Goal: Task Accomplishment & Management: Manage account settings

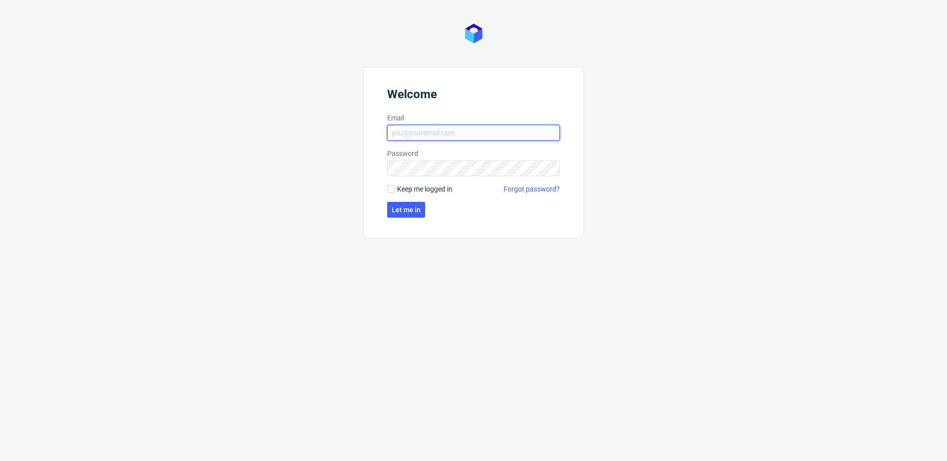
type input "maciej.jankowski@packhelp.com"
click at [402, 207] on span "Let me in" at bounding box center [406, 209] width 29 height 7
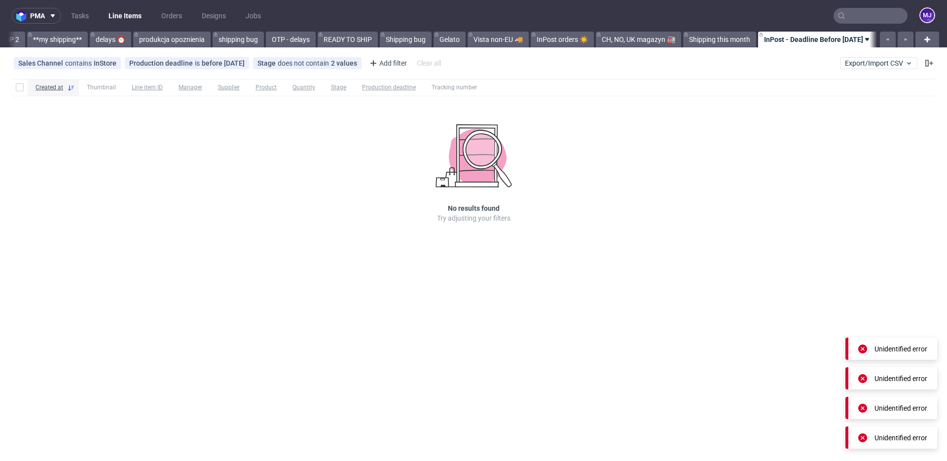
scroll to position [0, 1757]
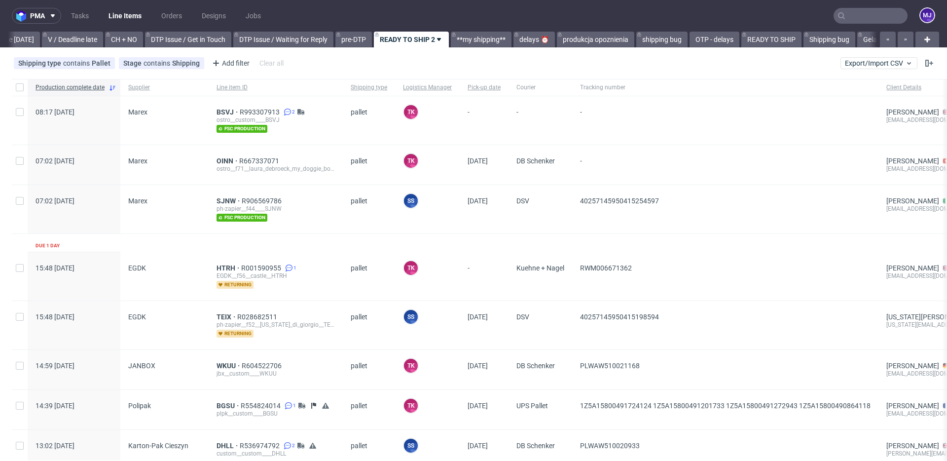
scroll to position [0, 1324]
click at [903, 37] on icon "button" at bounding box center [905, 40] width 4 height 8
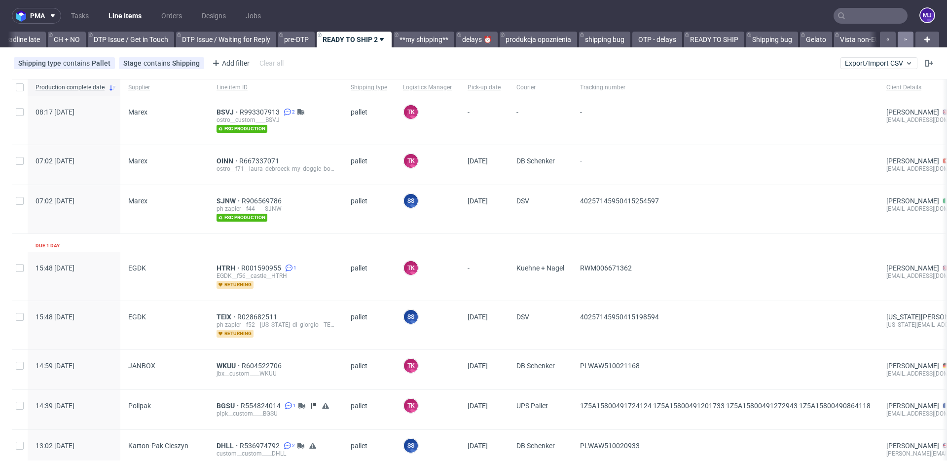
click at [903, 37] on icon "button" at bounding box center [905, 40] width 4 height 8
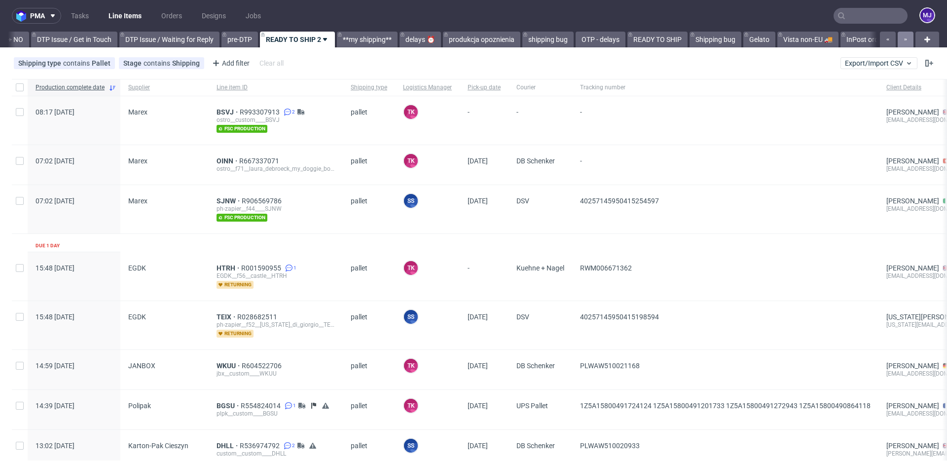
click at [903, 37] on icon "button" at bounding box center [905, 40] width 4 height 8
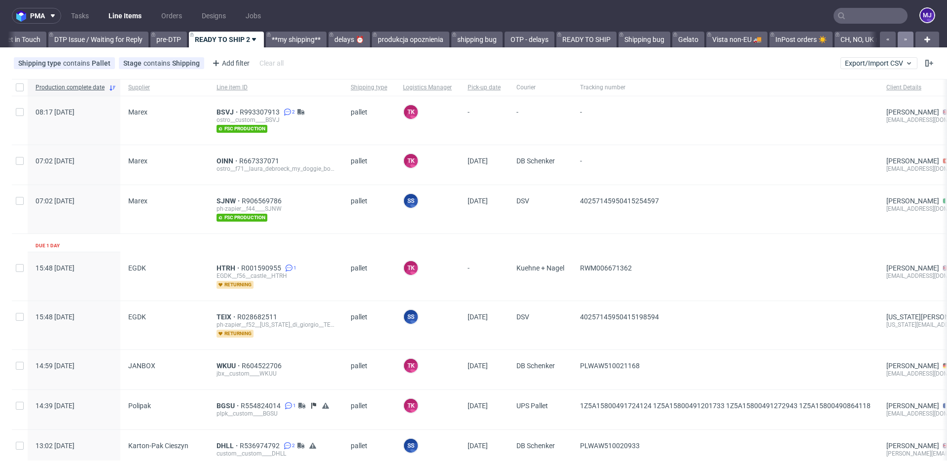
click at [903, 37] on icon "button" at bounding box center [905, 40] width 4 height 8
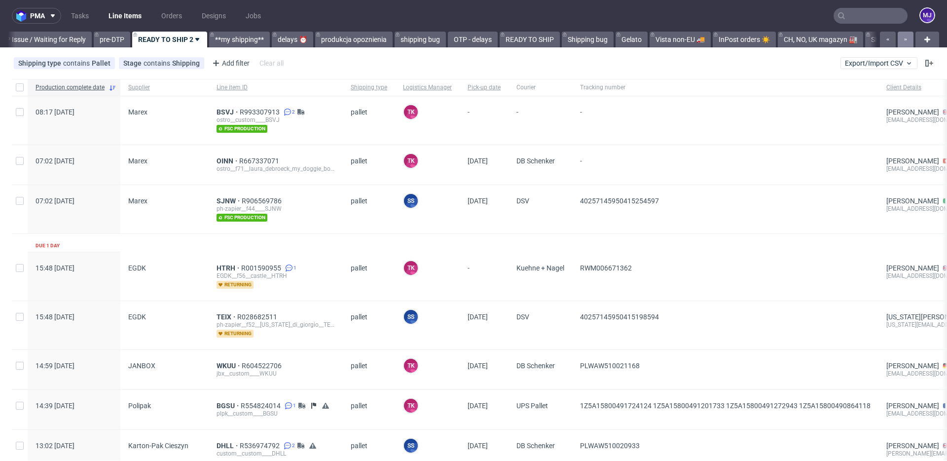
click at [903, 37] on icon "button" at bounding box center [905, 40] width 4 height 8
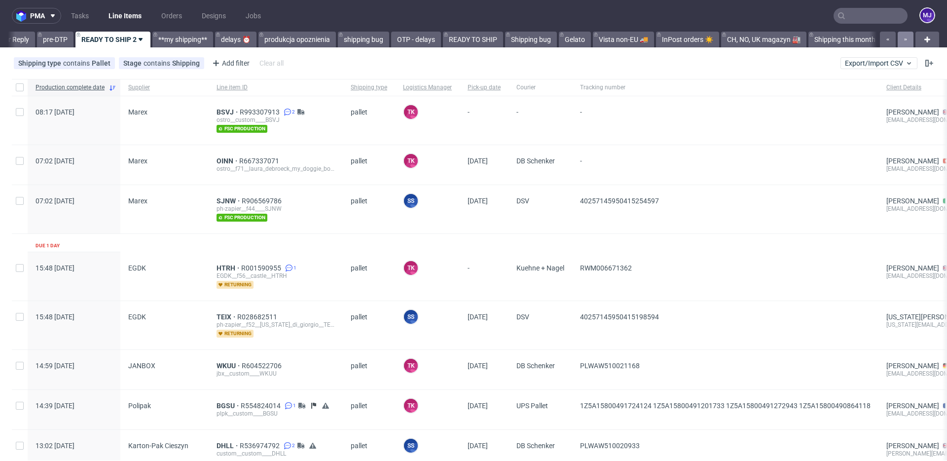
click at [903, 37] on icon "button" at bounding box center [905, 40] width 4 height 8
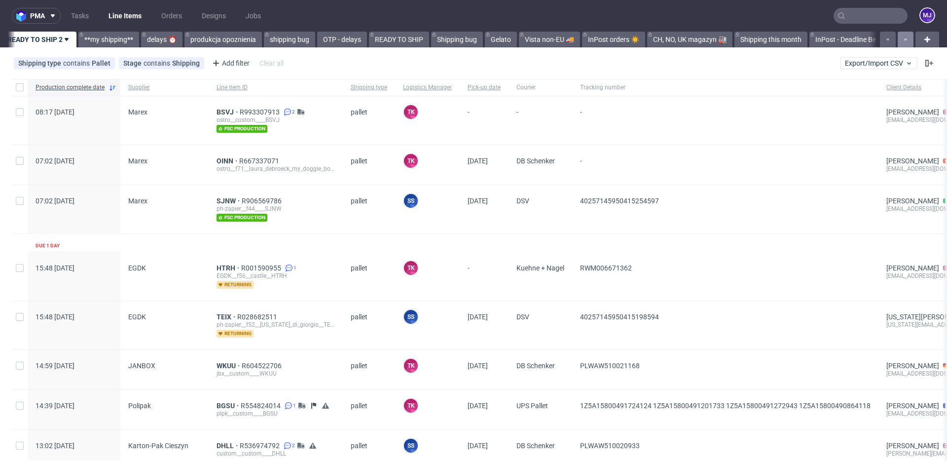
click at [903, 37] on icon "button" at bounding box center [905, 40] width 4 height 8
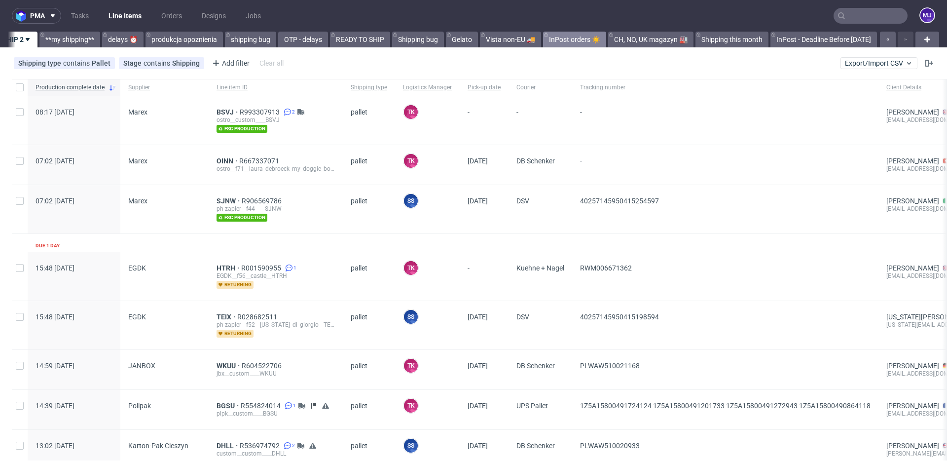
click at [576, 38] on link "InPost orders ☀️" at bounding box center [574, 40] width 63 height 16
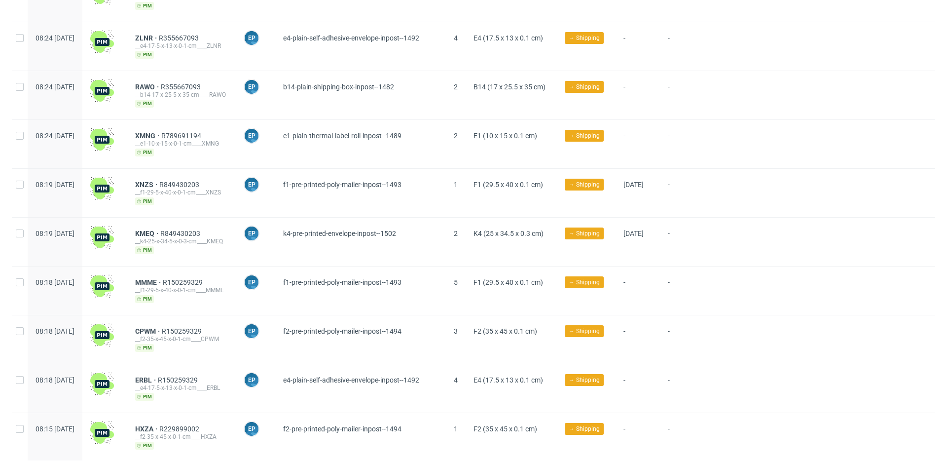
scroll to position [1125, 0]
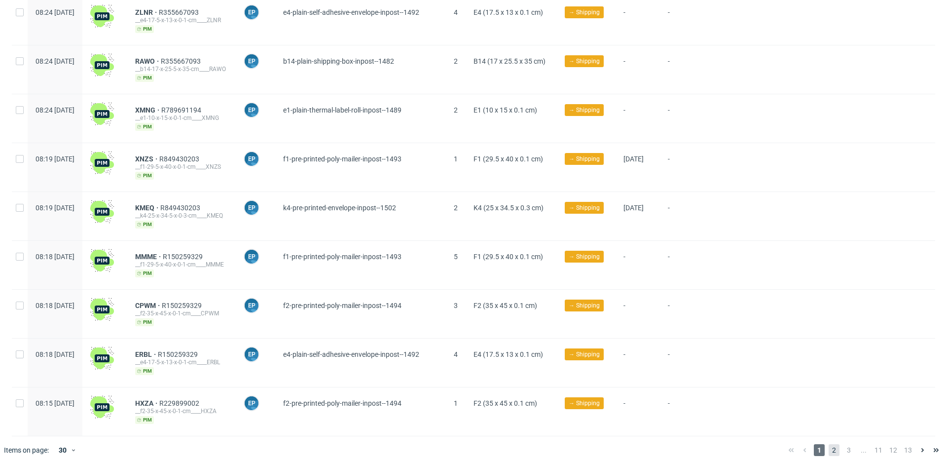
click at [828, 444] on span "2" at bounding box center [833, 450] width 11 height 12
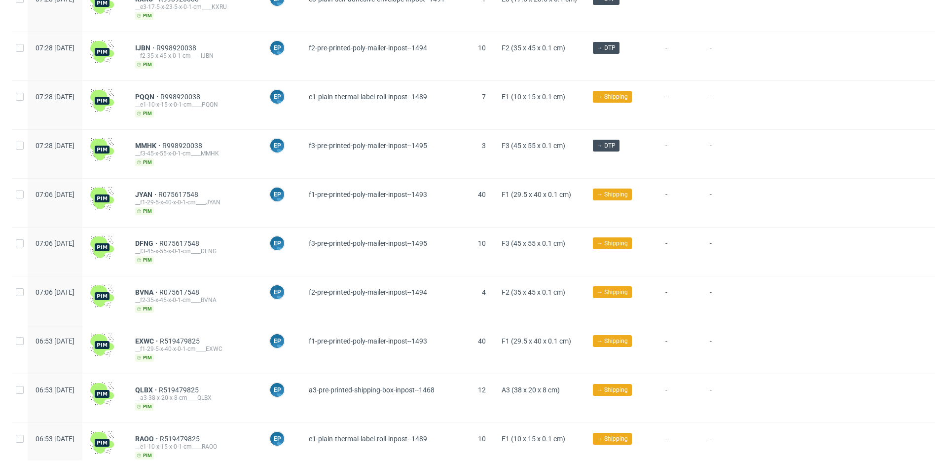
scroll to position [1125, 0]
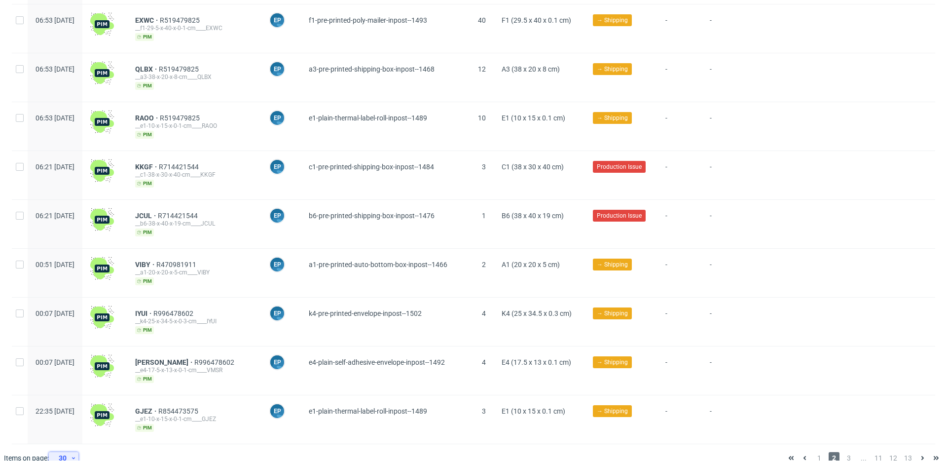
click at [74, 457] on use at bounding box center [73, 458] width 3 height 2
click at [74, 414] on div "120" at bounding box center [67, 419] width 20 height 14
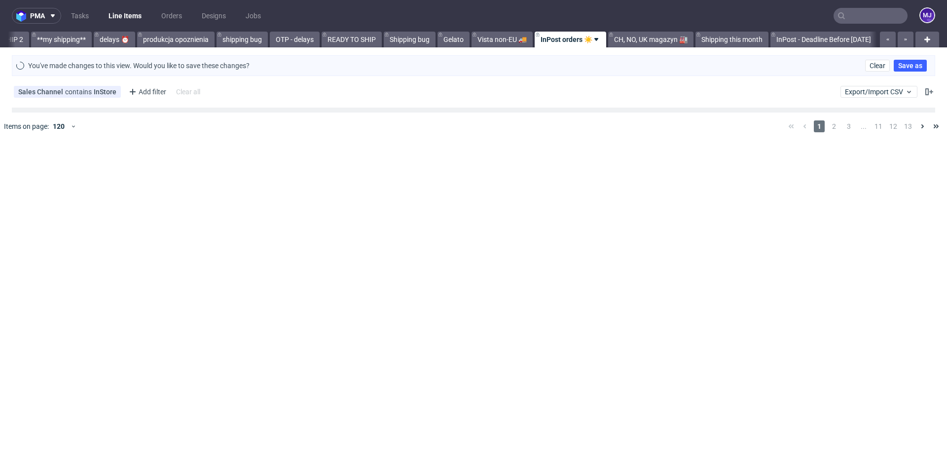
scroll to position [0, 1764]
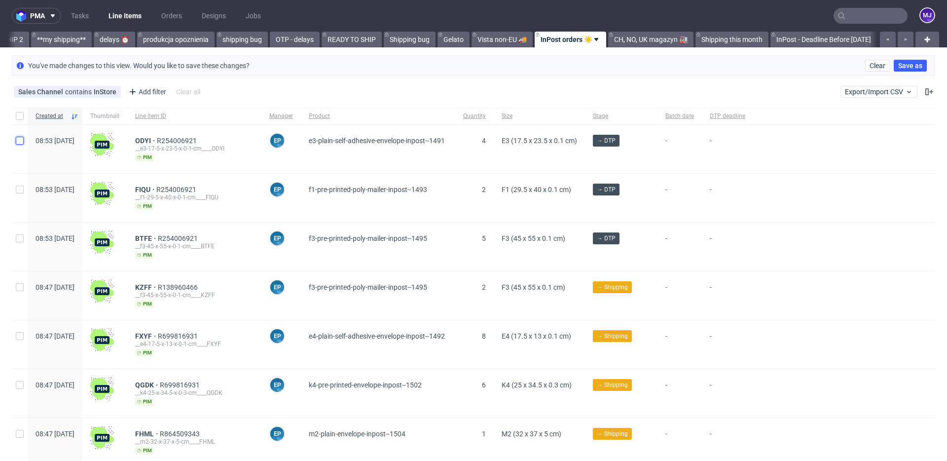
click at [22, 141] on input "checkbox" at bounding box center [20, 141] width 8 height 8
checkbox input "true"
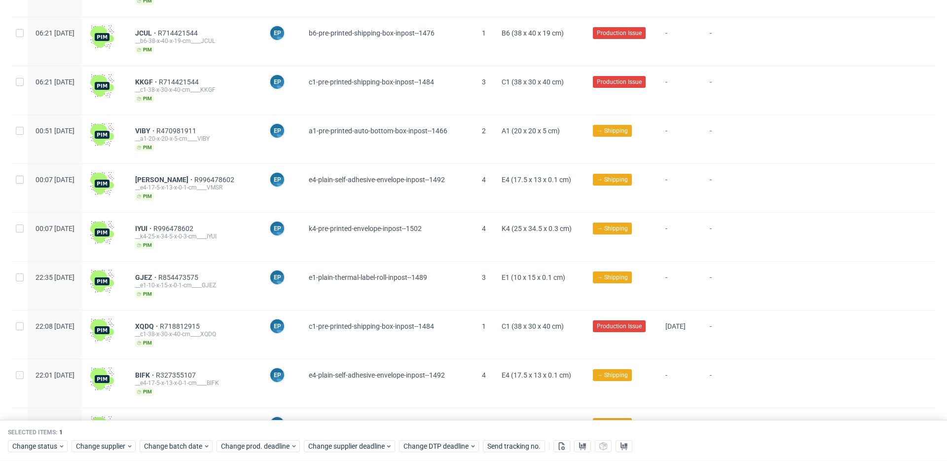
scroll to position [2756, 0]
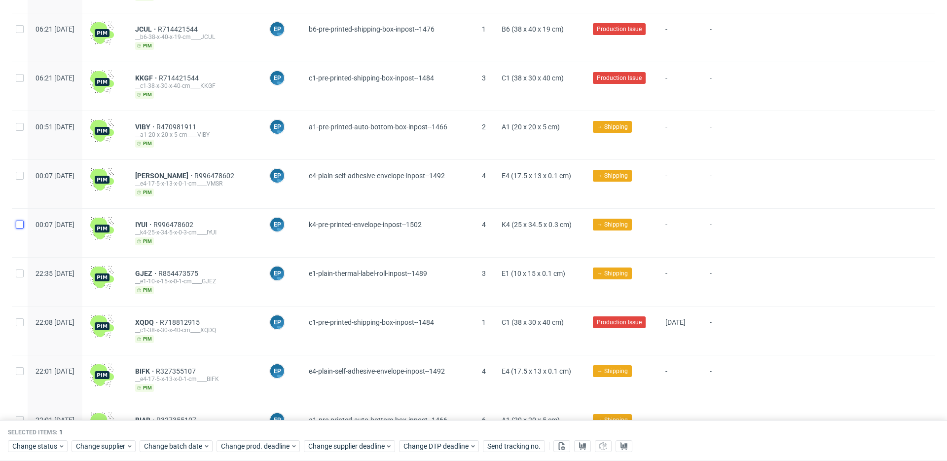
click at [20, 220] on input "checkbox" at bounding box center [20, 224] width 8 height 8
checkbox input "true"
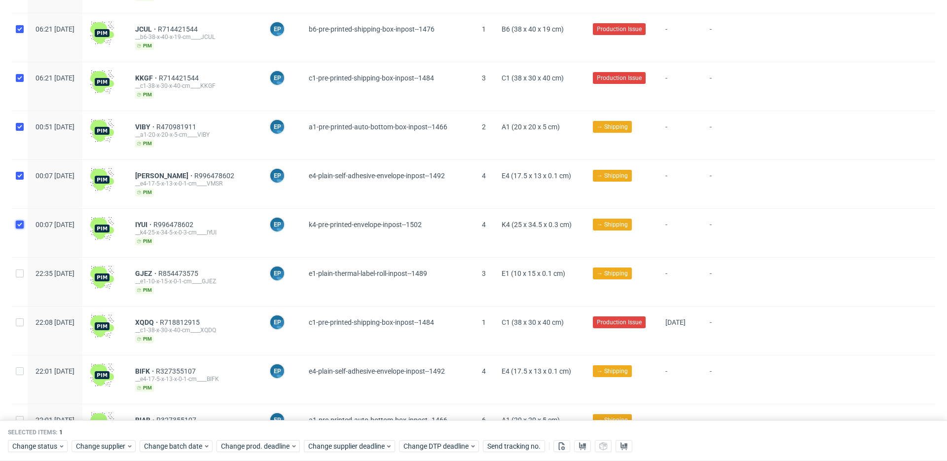
checkbox input "true"
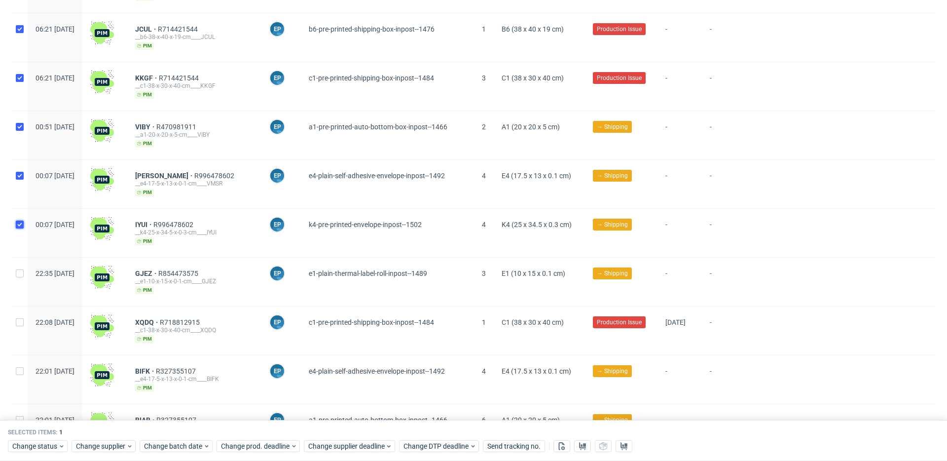
checkbox input "true"
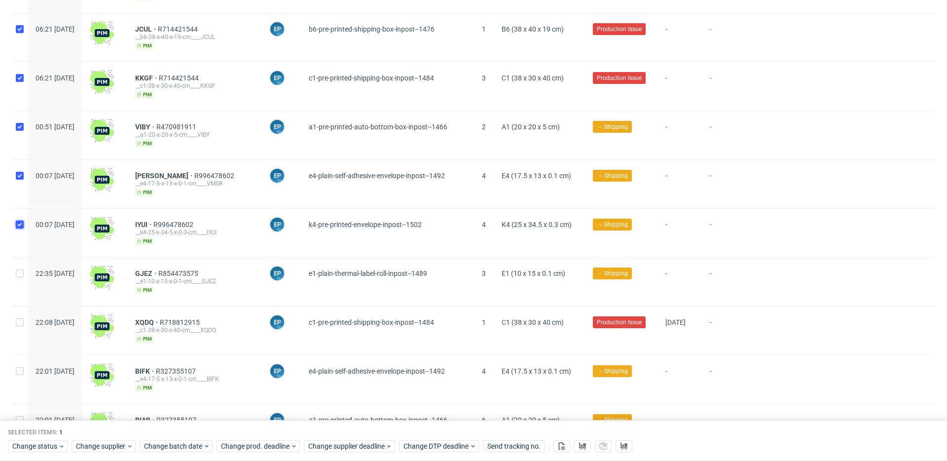
checkbox input "true"
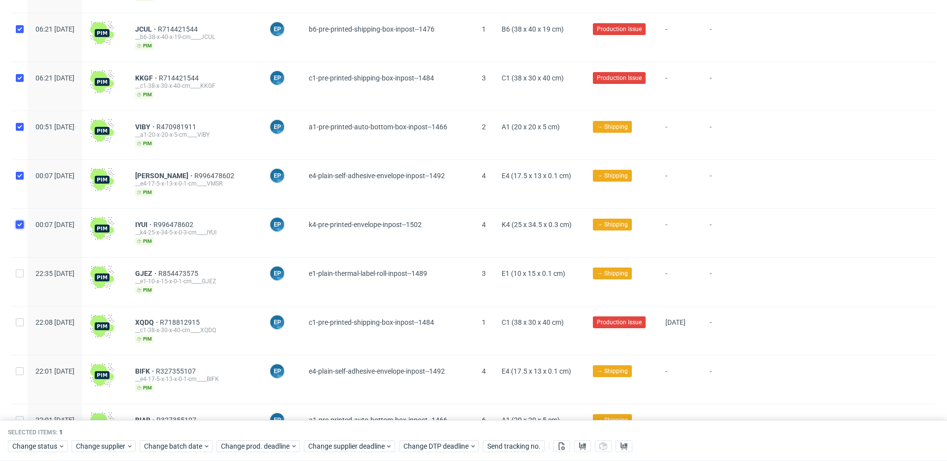
checkbox input "true"
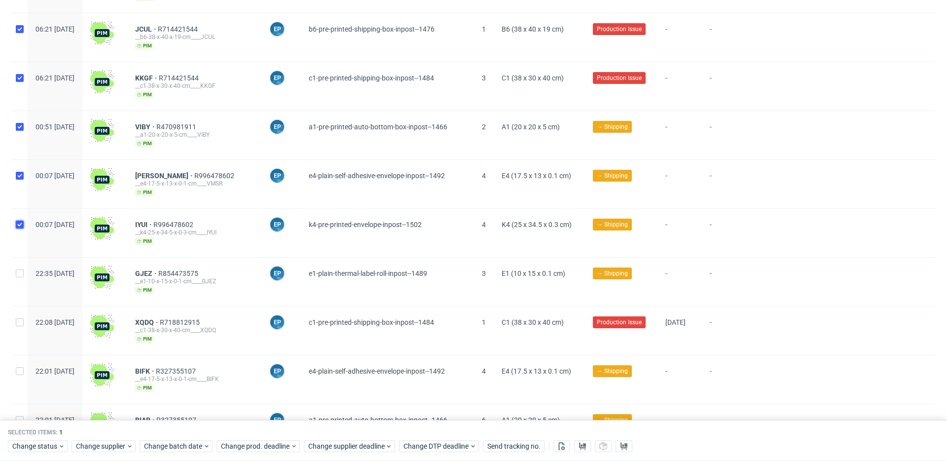
checkbox input "true"
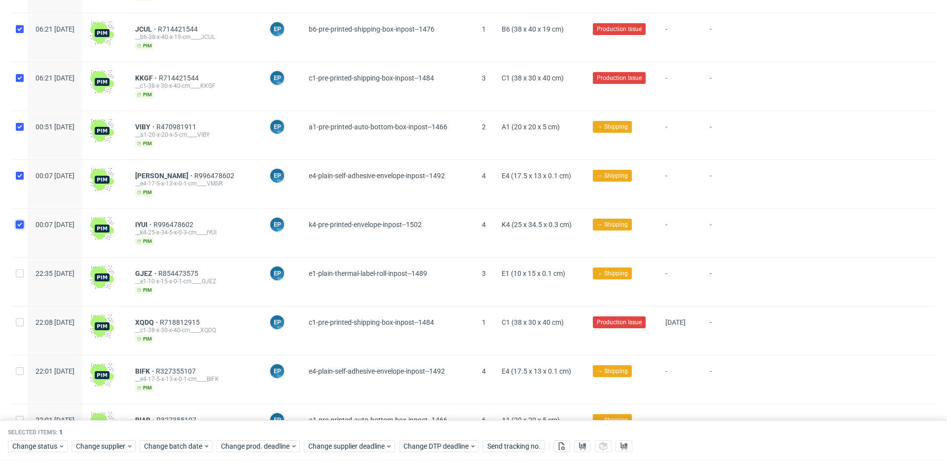
checkbox input "true"
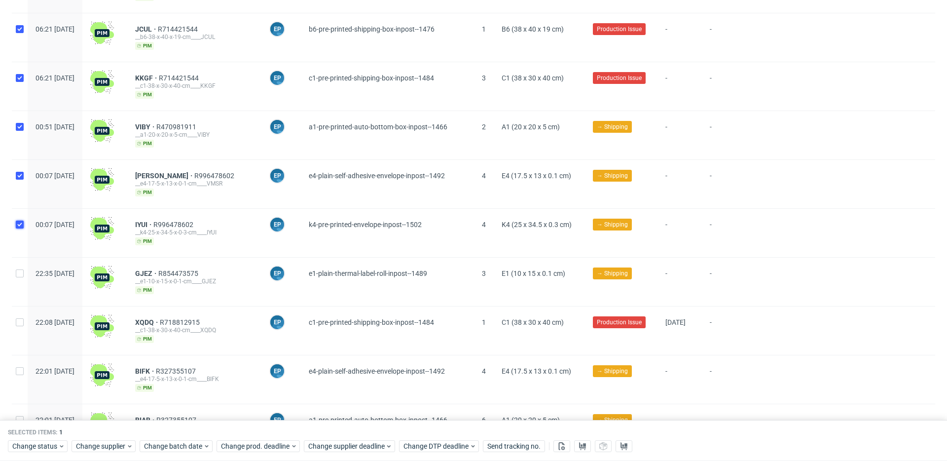
checkbox input "true"
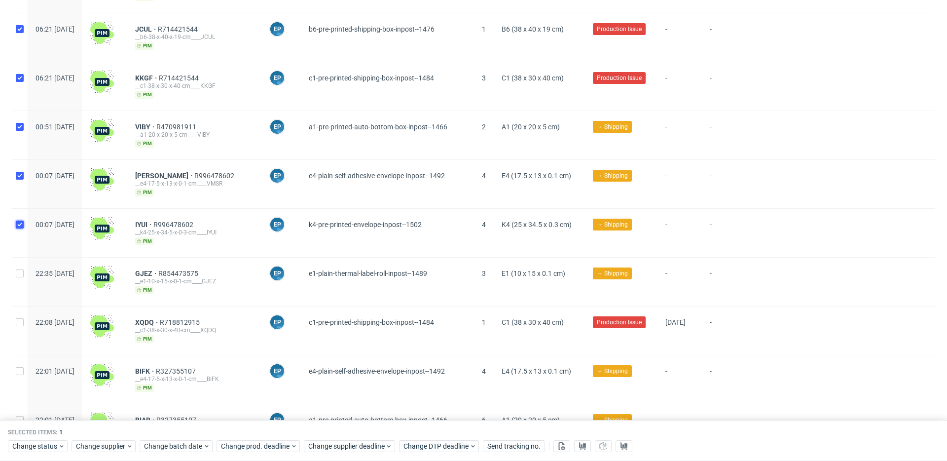
checkbox input "true"
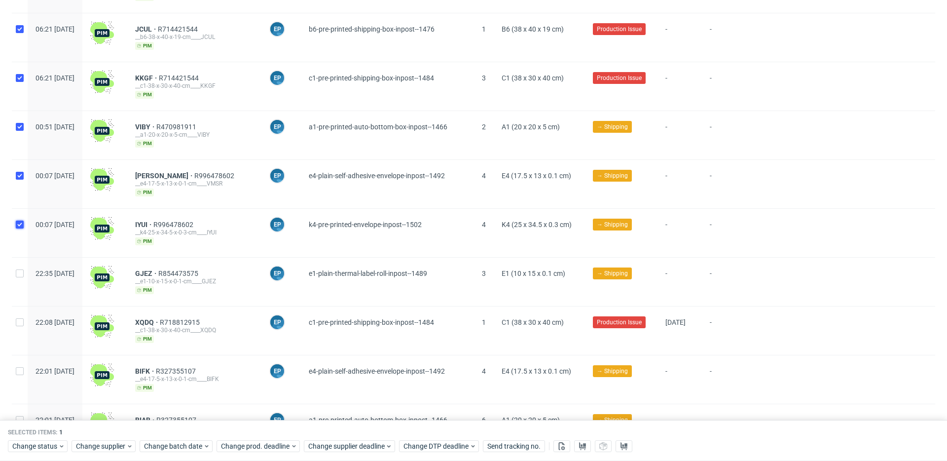
checkbox input "true"
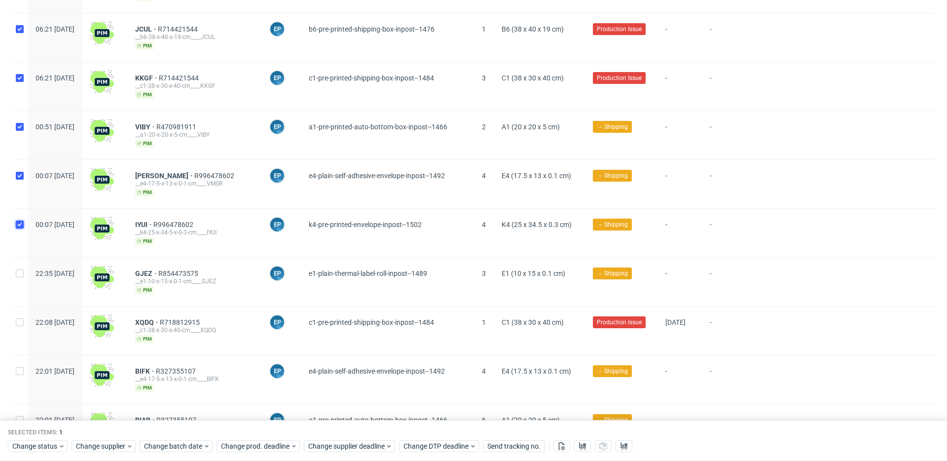
checkbox input "true"
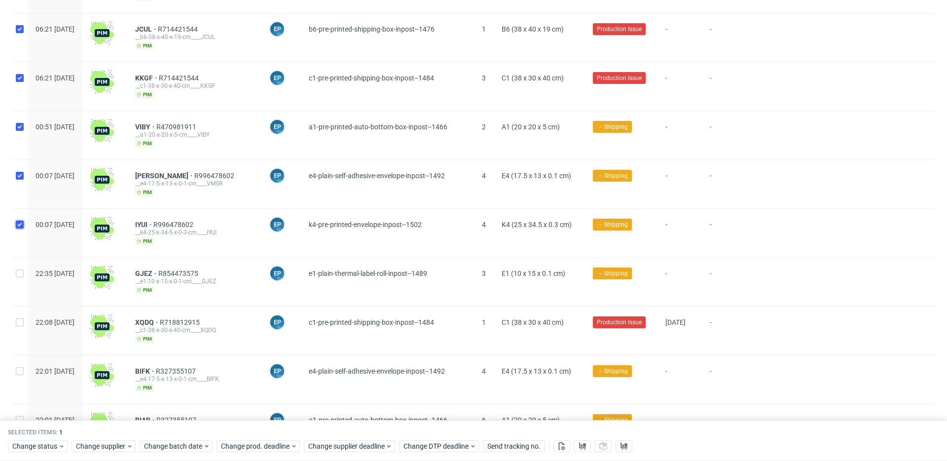
checkbox input "true"
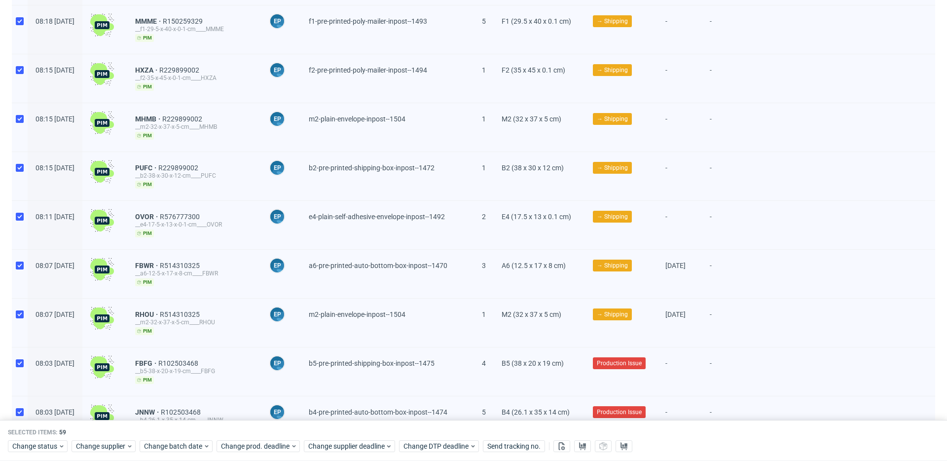
scroll to position [1838, 0]
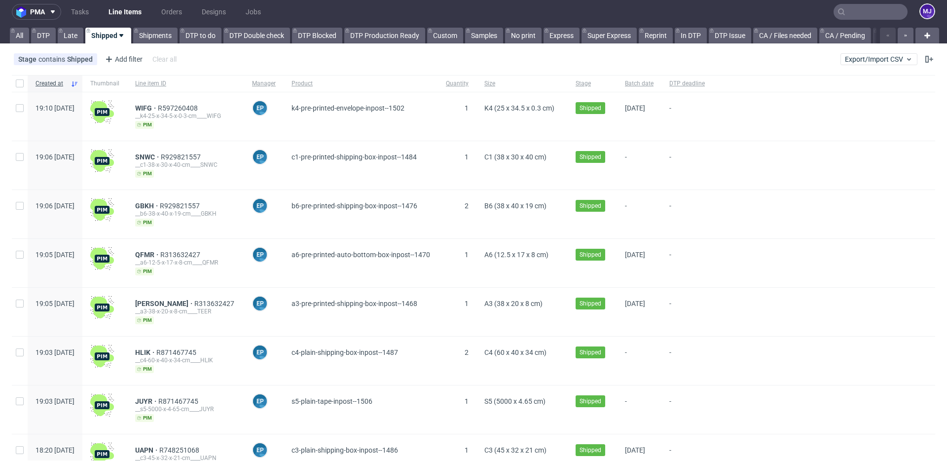
scroll to position [4, 0]
click at [78, 84] on icon at bounding box center [75, 83] width 8 height 8
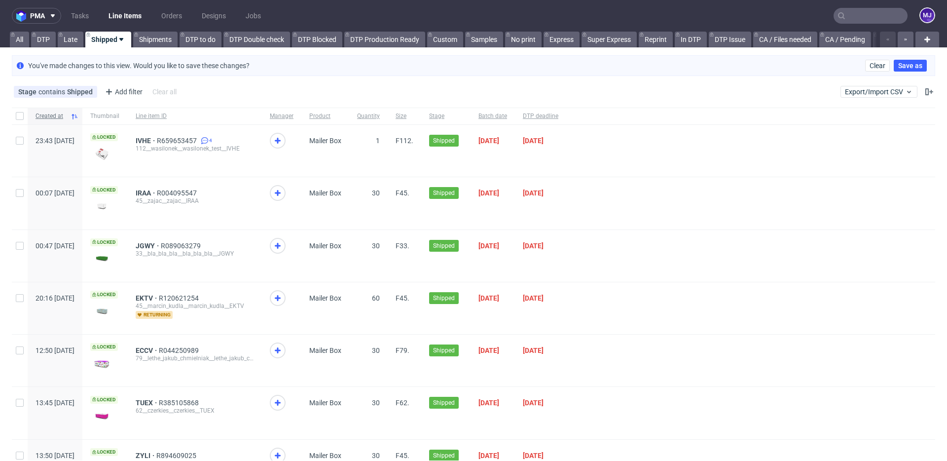
click at [78, 114] on icon at bounding box center [75, 116] width 8 height 8
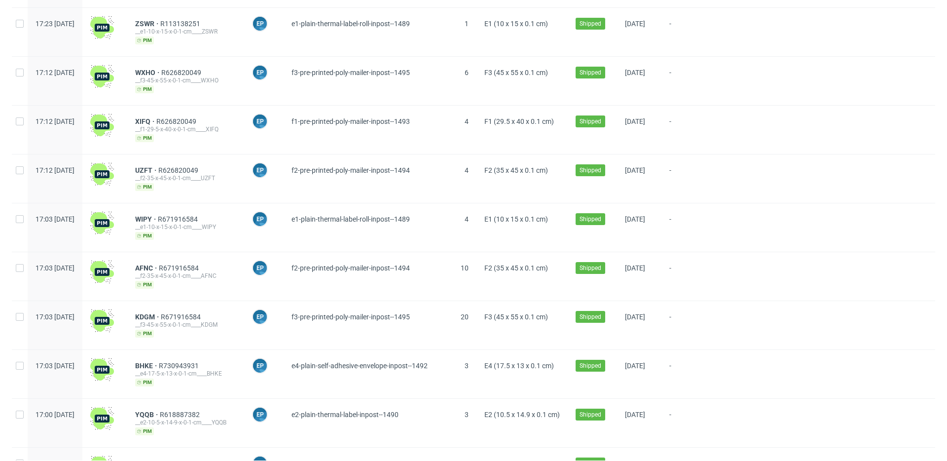
scroll to position [1153, 0]
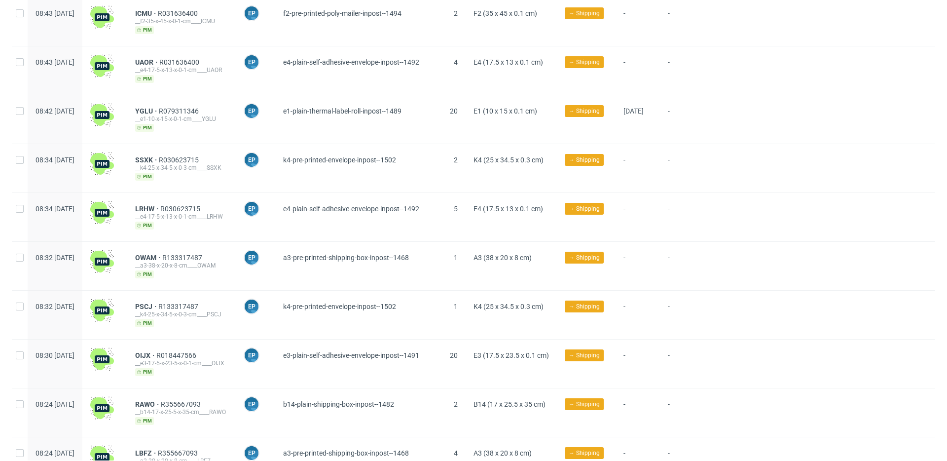
scroll to position [1125, 0]
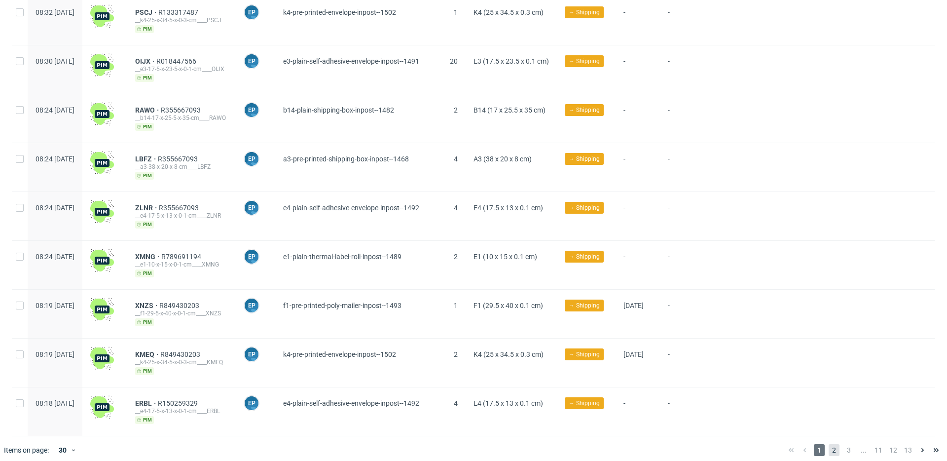
click at [828, 444] on span "2" at bounding box center [833, 450] width 11 height 12
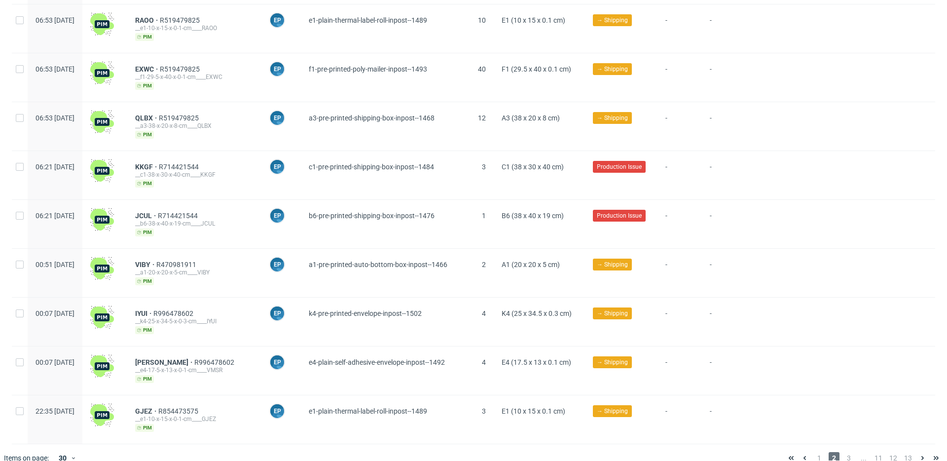
scroll to position [1124, 0]
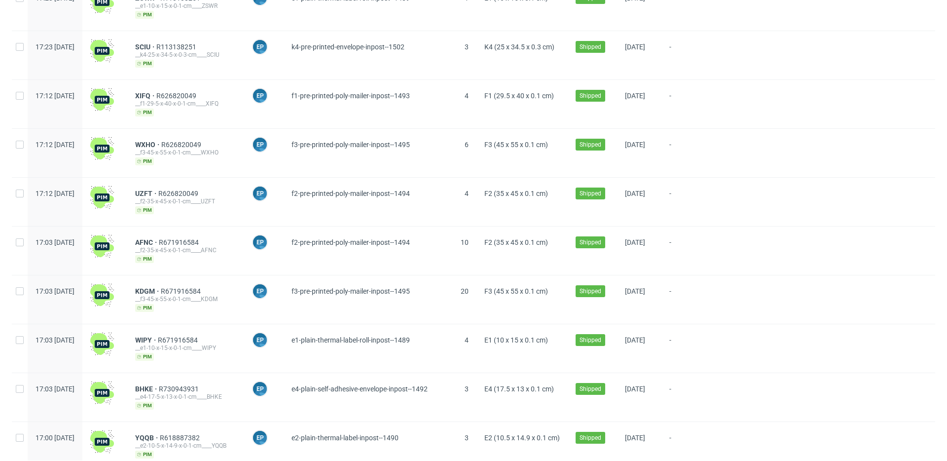
scroll to position [1125, 0]
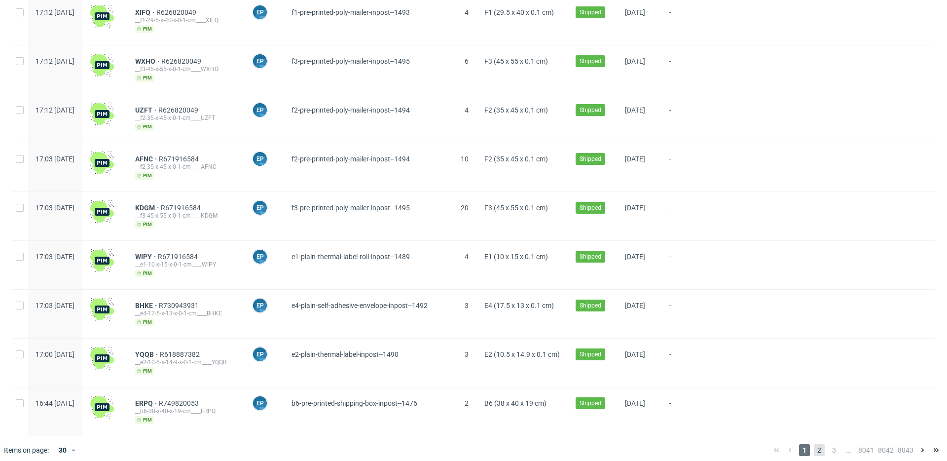
click at [814, 444] on span "2" at bounding box center [819, 450] width 11 height 12
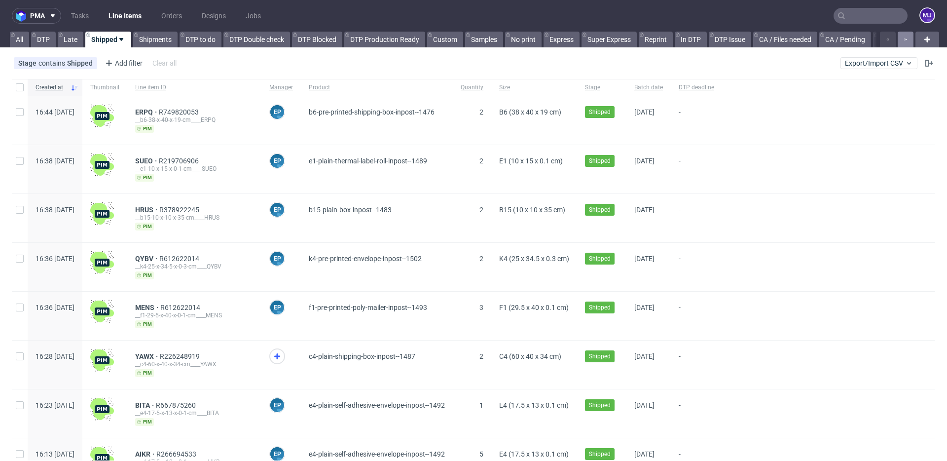
click at [903, 42] on icon "button" at bounding box center [905, 40] width 4 height 8
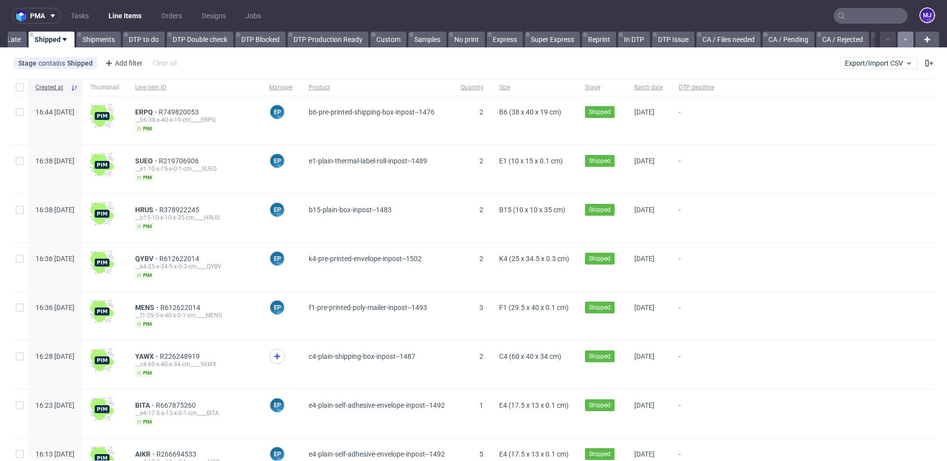
click at [903, 42] on icon "button" at bounding box center [905, 40] width 4 height 8
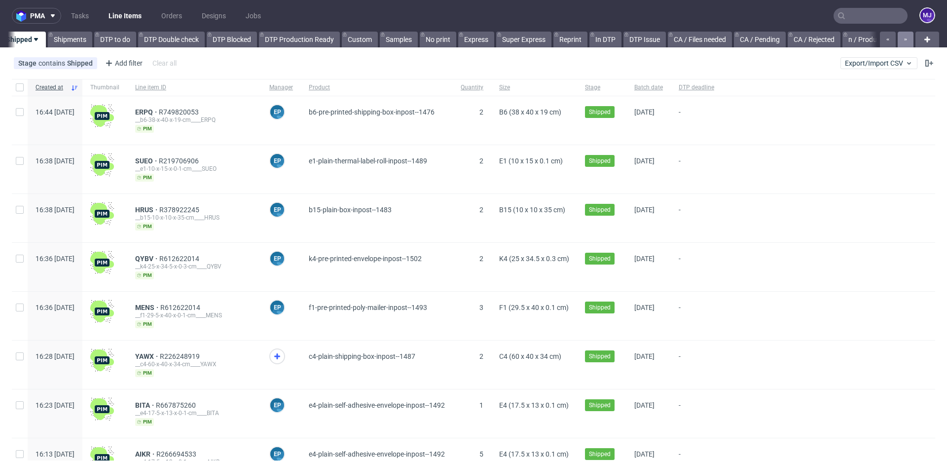
click at [903, 42] on icon "button" at bounding box center [905, 40] width 4 height 8
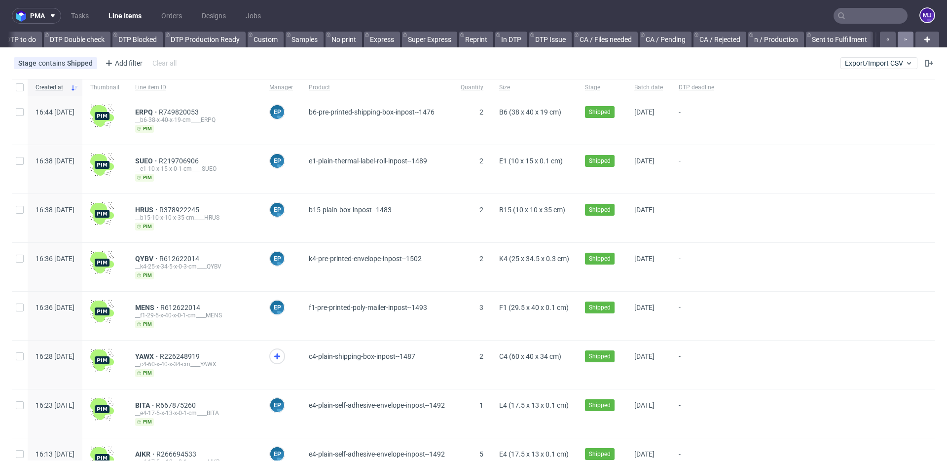
click at [903, 42] on icon "button" at bounding box center [905, 40] width 4 height 8
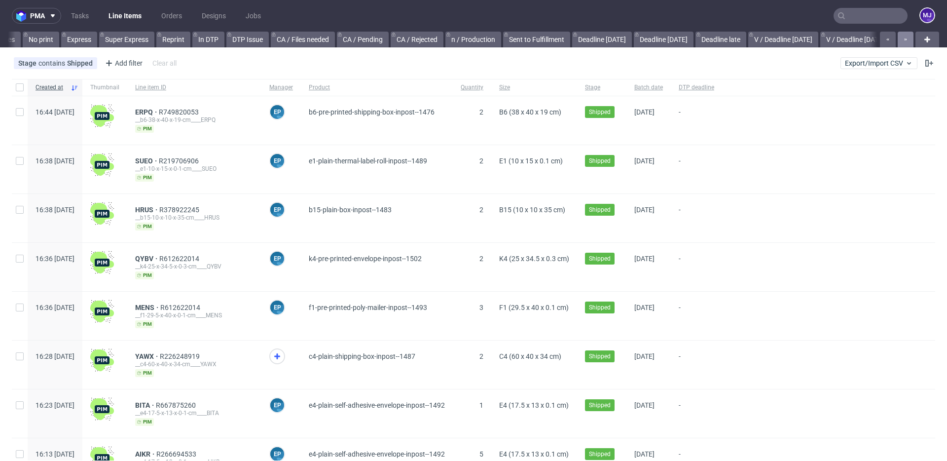
click at [903, 42] on icon "button" at bounding box center [905, 40] width 4 height 8
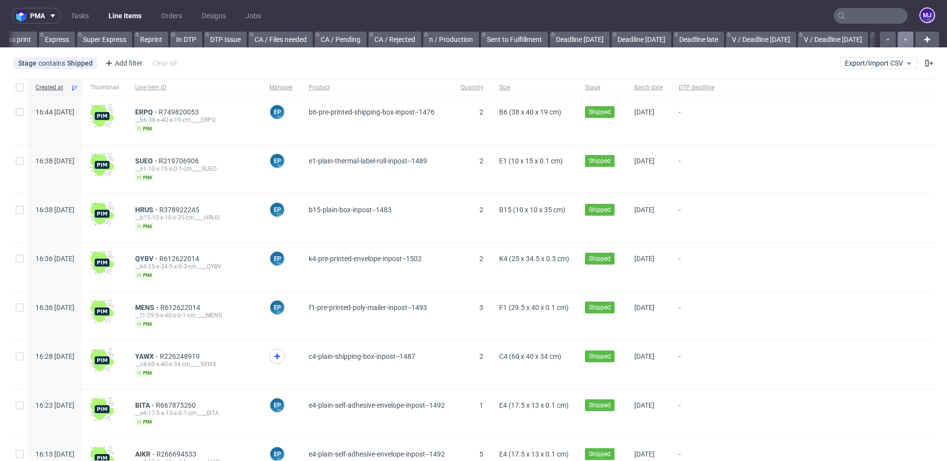
click at [903, 42] on icon "button" at bounding box center [905, 40] width 4 height 8
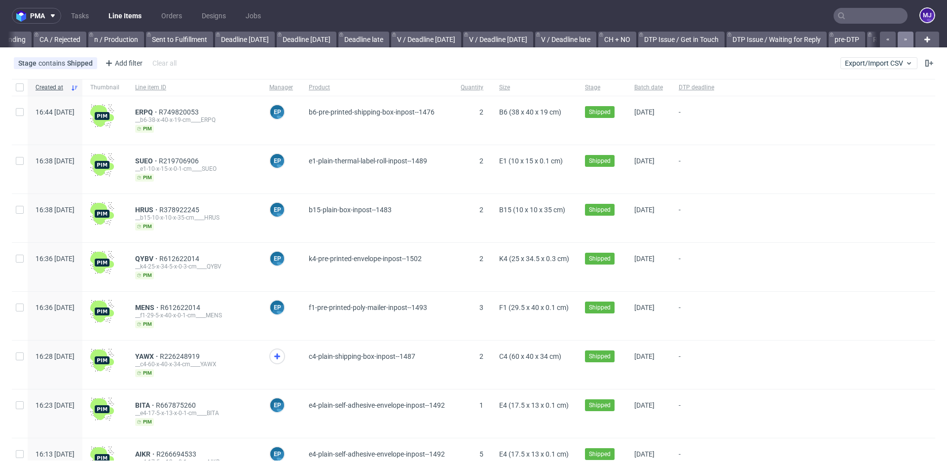
click at [903, 42] on icon "button" at bounding box center [905, 40] width 4 height 8
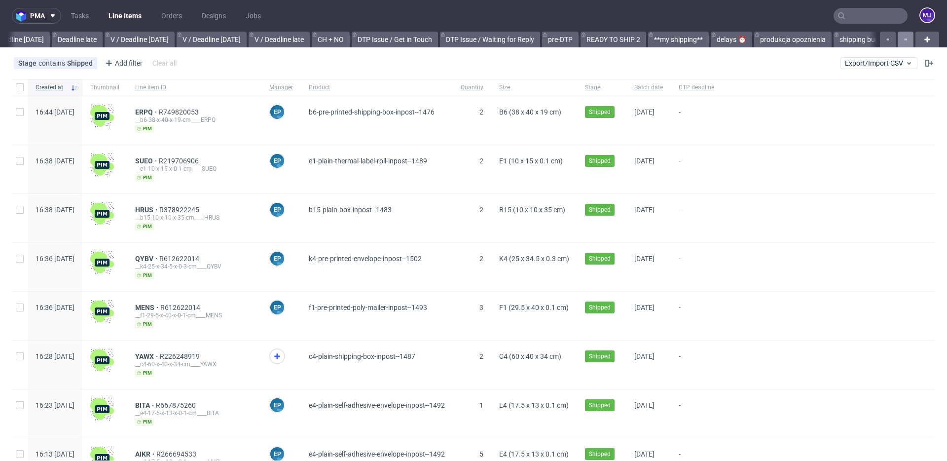
click at [903, 42] on icon "button" at bounding box center [905, 40] width 4 height 8
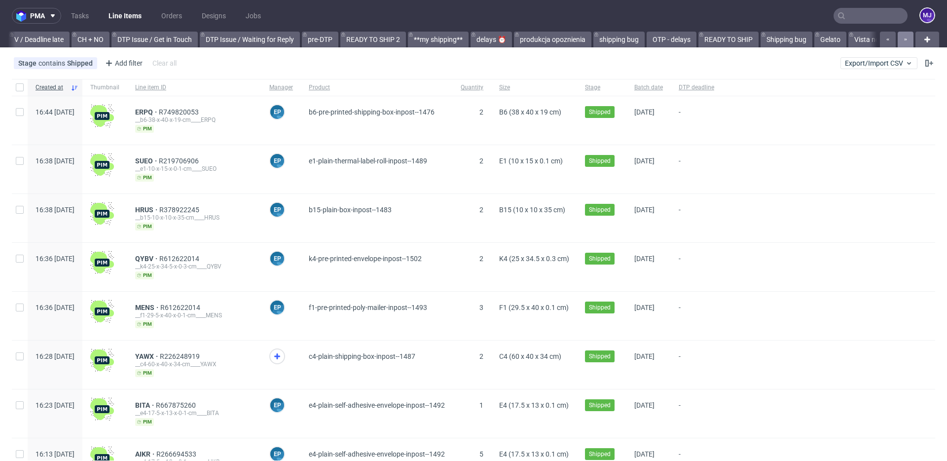
click at [903, 42] on icon "button" at bounding box center [905, 40] width 4 height 8
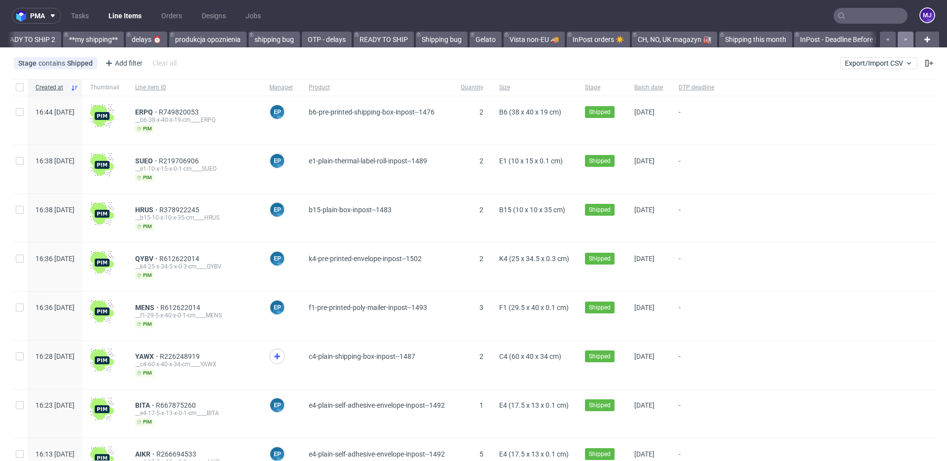
click at [903, 42] on icon "button" at bounding box center [905, 40] width 4 height 8
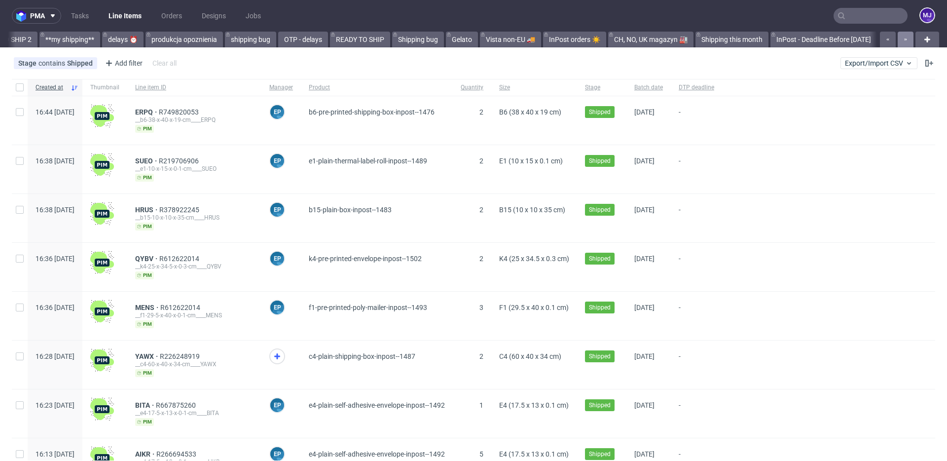
click at [903, 42] on icon "button" at bounding box center [905, 40] width 4 height 8
click at [566, 37] on link "InPost orders ☀️" at bounding box center [574, 40] width 63 height 16
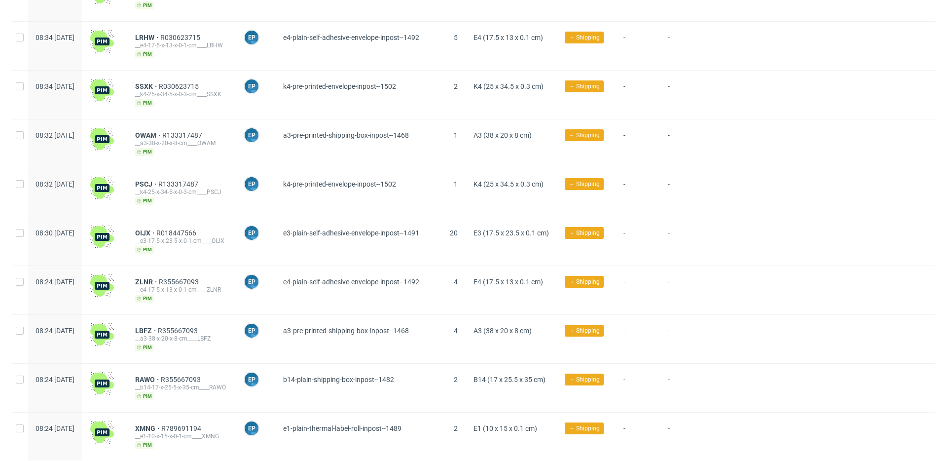
scroll to position [1125, 0]
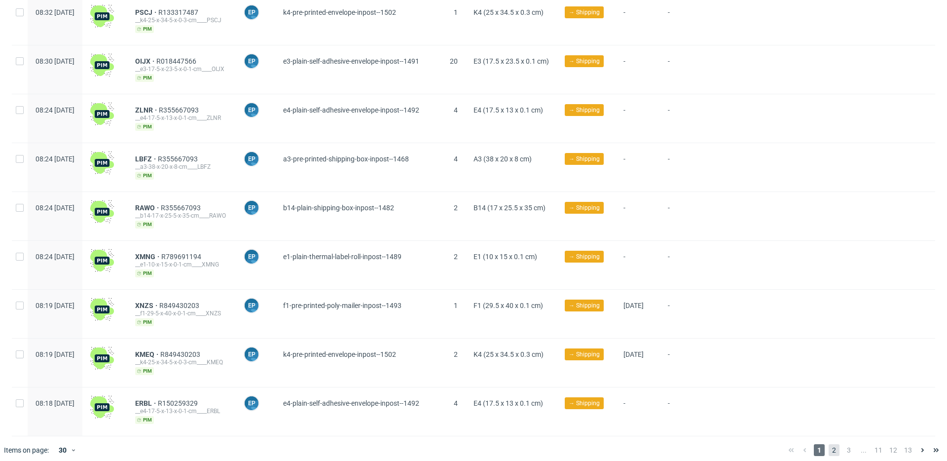
click at [828, 444] on span "2" at bounding box center [833, 450] width 11 height 12
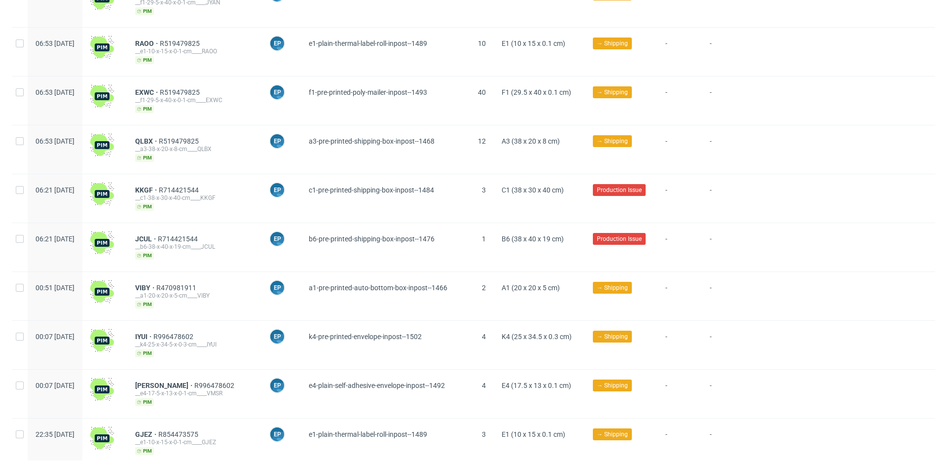
scroll to position [1102, 0]
